Goal: Task Accomplishment & Management: Manage account settings

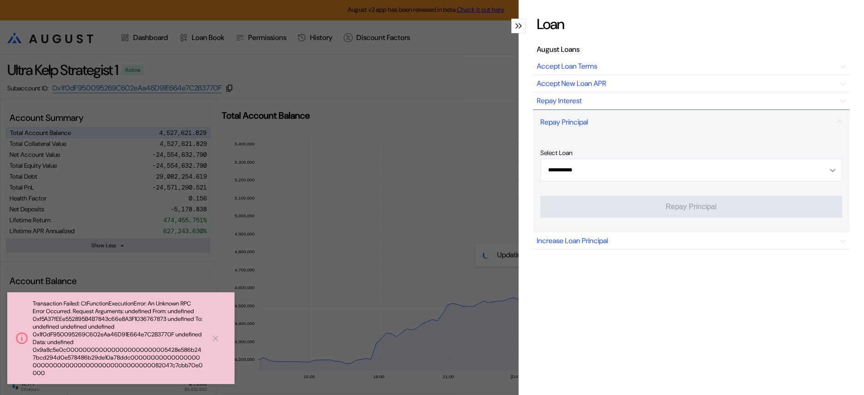
select select "*"
click at [391, 180] on div "**********" at bounding box center [432, 197] width 864 height 395
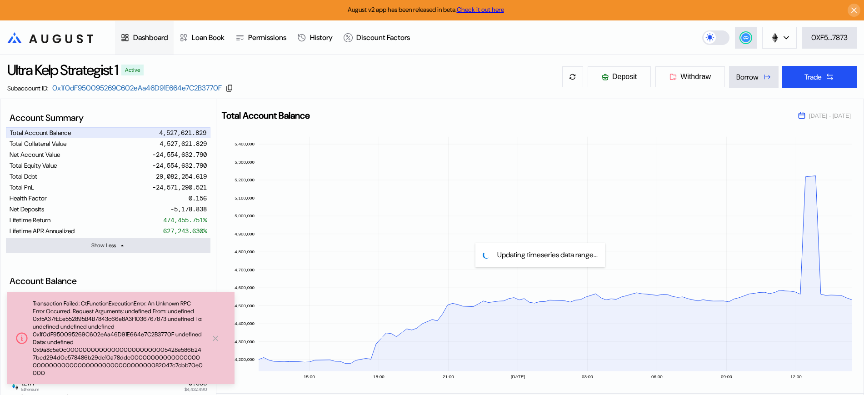
click at [133, 37] on div at bounding box center [126, 37] width 13 height 9
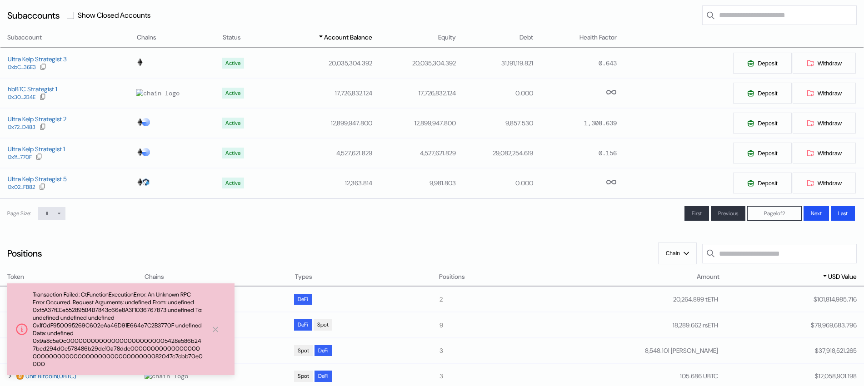
scroll to position [114, 0]
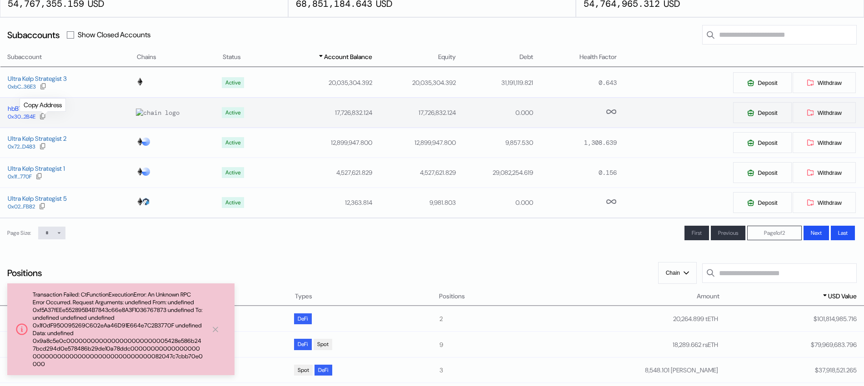
click at [46, 119] on div at bounding box center [42, 117] width 7 height 8
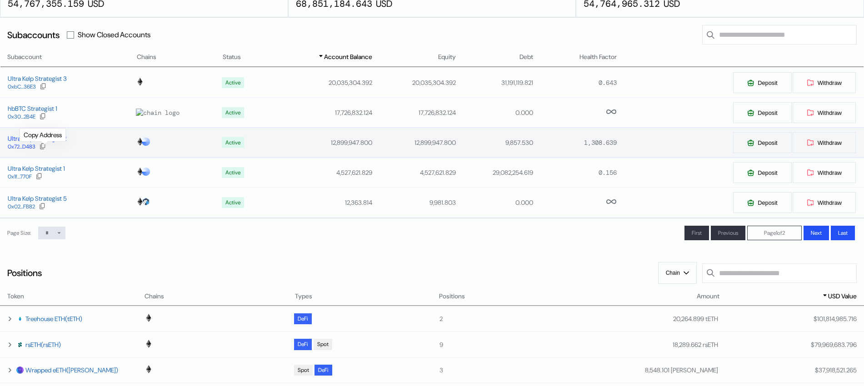
click at [44, 151] on div at bounding box center [42, 147] width 7 height 8
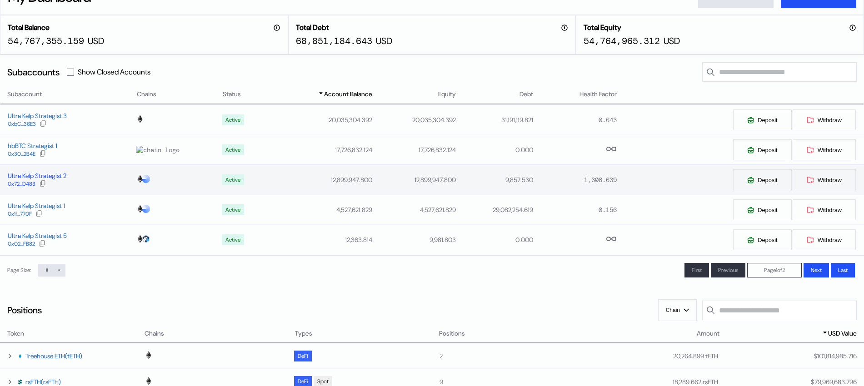
scroll to position [57, 0]
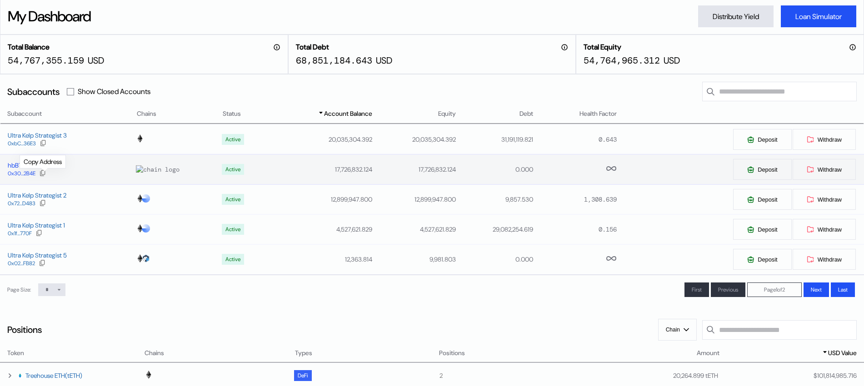
click at [42, 175] on icon at bounding box center [42, 173] width 7 height 7
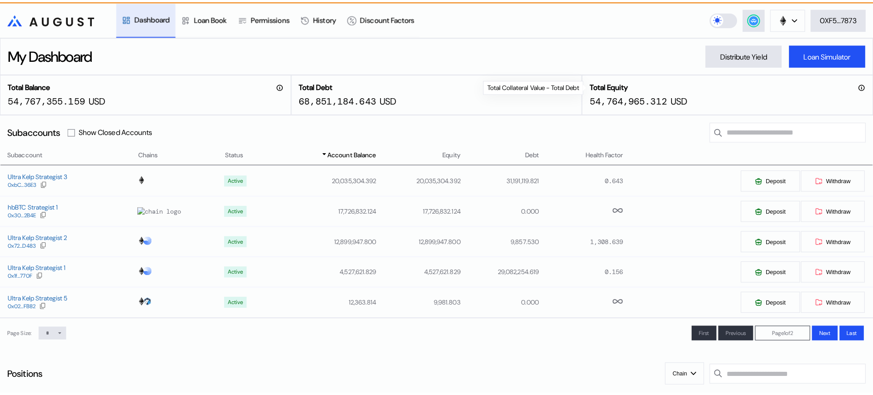
scroll to position [0, 0]
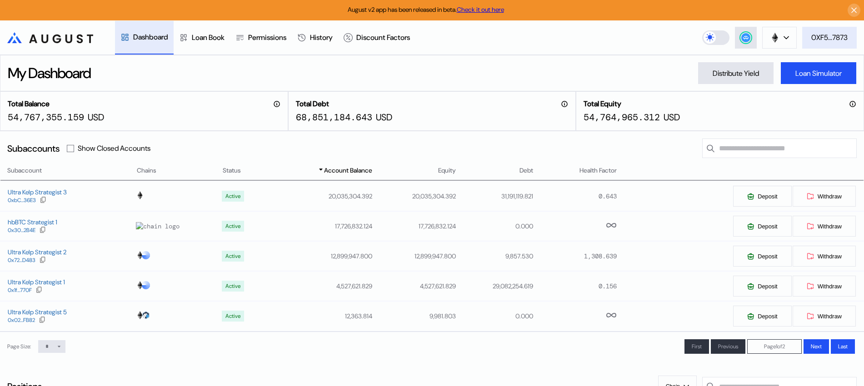
click at [816, 41] on div "0XF5...7873" at bounding box center [829, 38] width 36 height 10
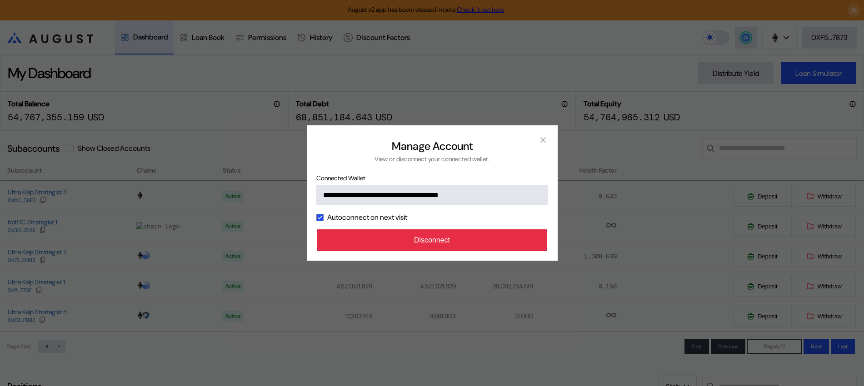
click at [398, 238] on button "Disconnect" at bounding box center [432, 241] width 231 height 22
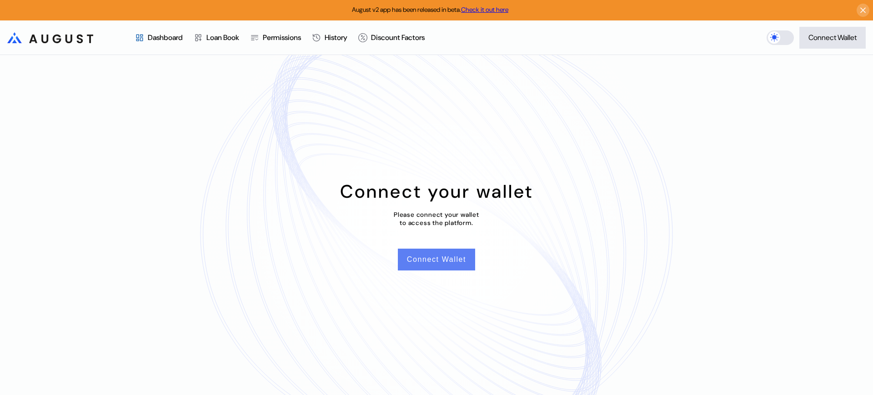
click at [439, 255] on button "Connect Wallet" at bounding box center [436, 260] width 77 height 22
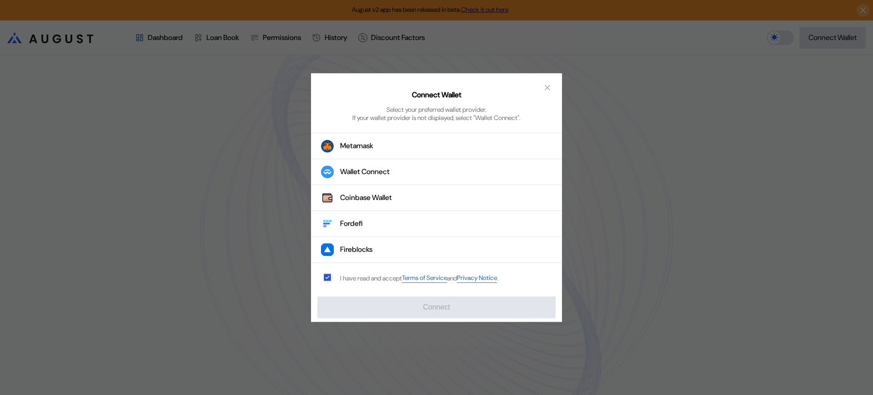
click at [158, 118] on div "Connect Wallet Select your preferred wallet provider. If your wallet provider i…" at bounding box center [436, 197] width 873 height 395
